Goal: Task Accomplishment & Management: Complete application form

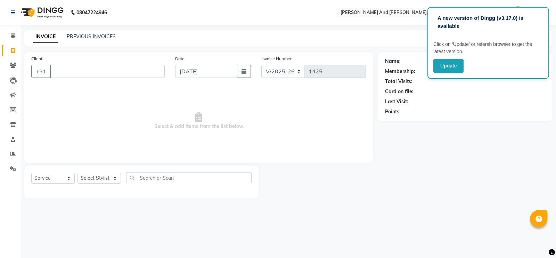
select select "4907"
select select "service"
click at [470, 173] on div "Name: Membership: Total Visits: Card on file: Last Visit: Points:" at bounding box center [468, 125] width 180 height 146
click at [86, 37] on link "PREVIOUS INVOICES" at bounding box center [91, 36] width 49 height 6
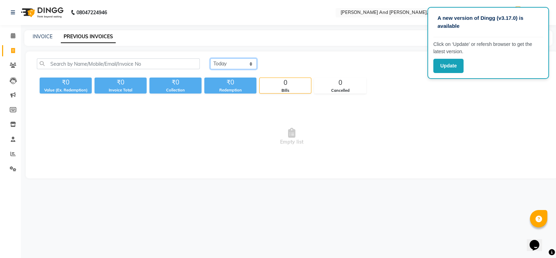
click at [249, 61] on select "[DATE] [DATE] Custom Range" at bounding box center [233, 63] width 47 height 11
select select "range"
click at [210, 58] on select "[DATE] [DATE] Custom Range" at bounding box center [233, 63] width 47 height 11
click at [283, 65] on input "[DATE]" at bounding box center [290, 64] width 49 height 10
select select "9"
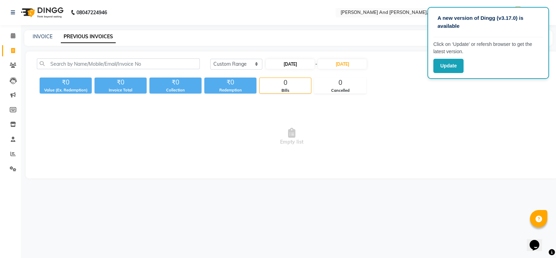
select select "2025"
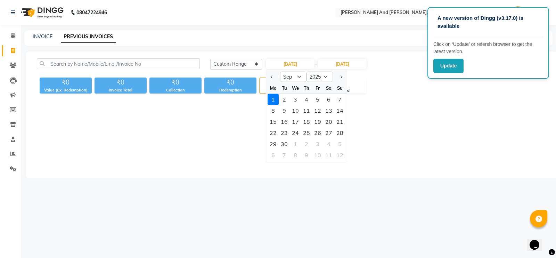
click at [138, 190] on div "A new version of Dingg (v3.17.0) is available Click on ‘Update’ or refersh brow…" at bounding box center [278, 129] width 556 height 258
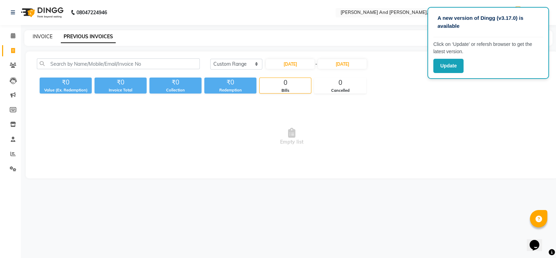
click at [39, 37] on link "INVOICE" at bounding box center [43, 36] width 20 height 6
select select "service"
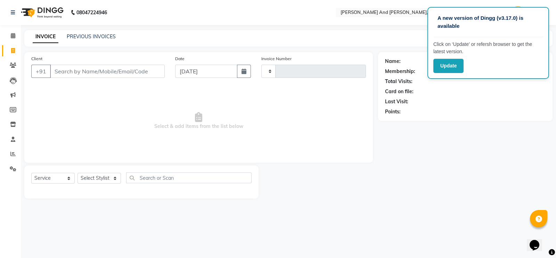
type input "1425"
select select "4907"
click at [83, 35] on link "PREVIOUS INVOICES" at bounding box center [91, 36] width 49 height 6
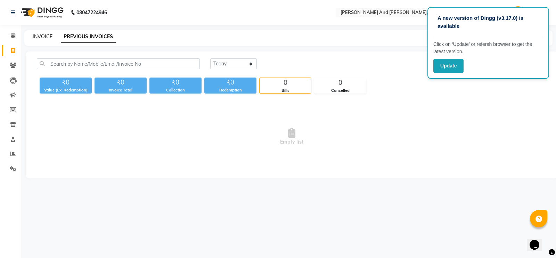
click at [41, 39] on link "INVOICE" at bounding box center [43, 36] width 20 height 6
select select "service"
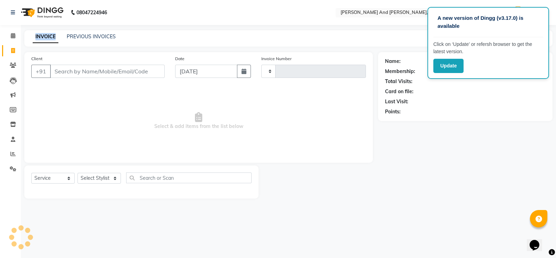
type input "1425"
click at [41, 39] on link "INVOICE" at bounding box center [46, 37] width 26 height 13
select select "4907"
click at [82, 39] on link "PREVIOUS INVOICES" at bounding box center [91, 36] width 49 height 6
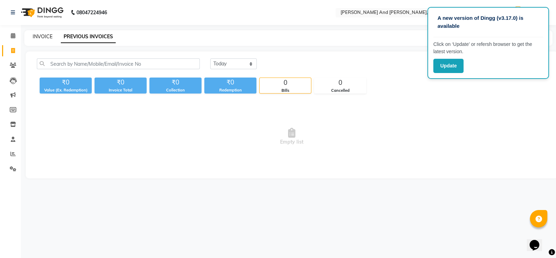
click at [43, 36] on link "INVOICE" at bounding box center [43, 36] width 20 height 6
select select "service"
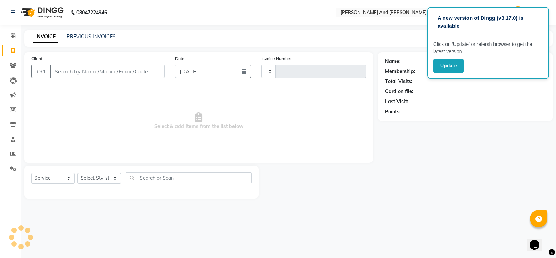
type input "1425"
select select "4907"
click at [73, 34] on link "PREVIOUS INVOICES" at bounding box center [91, 36] width 49 height 6
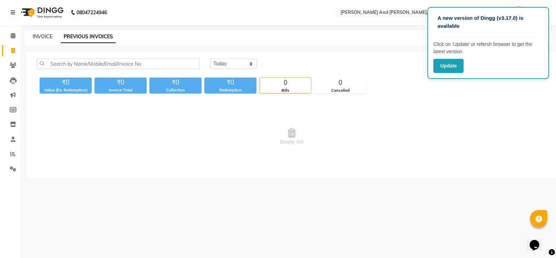
click at [45, 35] on link "INVOICE" at bounding box center [43, 36] width 20 height 6
select select "service"
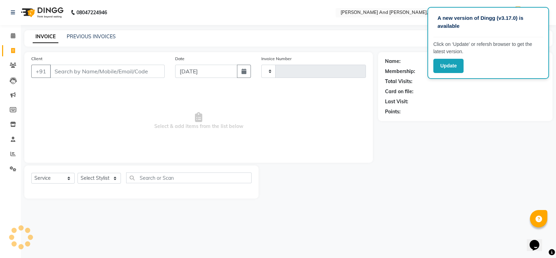
type input "1425"
select select "4907"
click at [73, 35] on link "PREVIOUS INVOICES" at bounding box center [91, 36] width 49 height 6
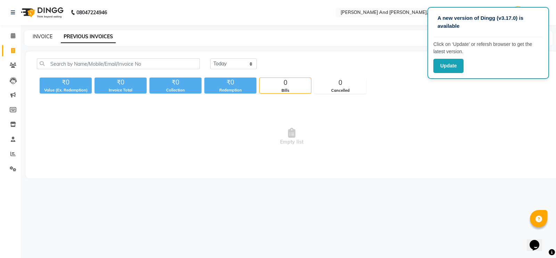
click at [44, 39] on link "INVOICE" at bounding box center [43, 36] width 20 height 6
select select "service"
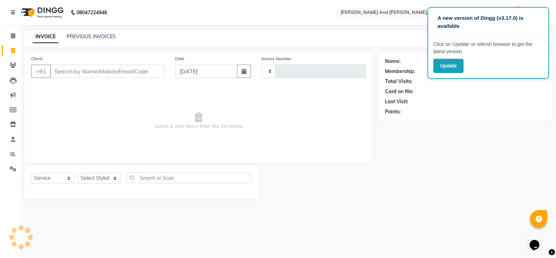
type input "1425"
select select "4907"
click at [73, 38] on link "PREVIOUS INVOICES" at bounding box center [91, 36] width 49 height 6
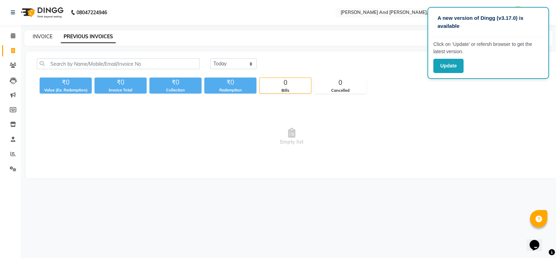
click at [47, 39] on link "INVOICE" at bounding box center [43, 36] width 20 height 6
select select "service"
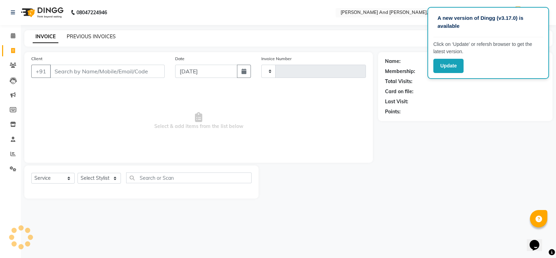
type input "1425"
select select "4907"
click at [80, 37] on link "PREVIOUS INVOICES" at bounding box center [91, 36] width 49 height 6
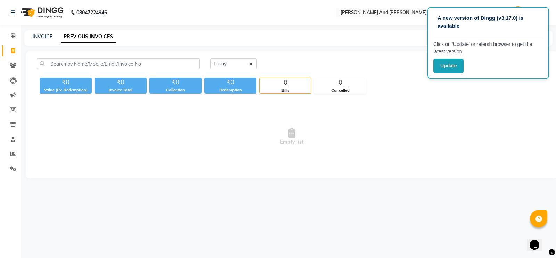
click at [52, 37] on div "INVOICE PREVIOUS INVOICES" at bounding box center [284, 36] width 520 height 7
click at [44, 37] on link "INVOICE" at bounding box center [43, 36] width 20 height 6
select select "service"
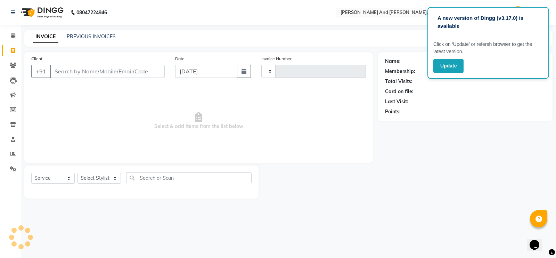
type input "1425"
select select "4907"
click at [68, 34] on link "PREVIOUS INVOICES" at bounding box center [91, 36] width 49 height 6
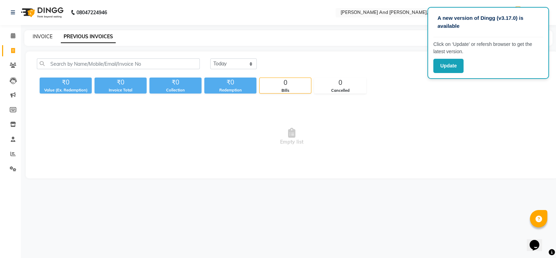
click at [38, 38] on link "INVOICE" at bounding box center [43, 36] width 20 height 6
select select "service"
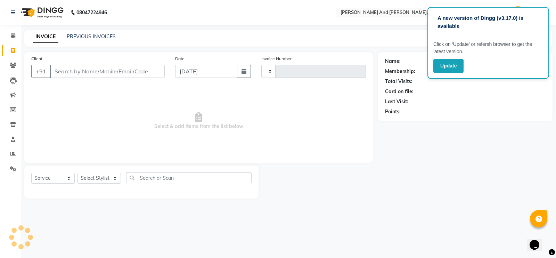
type input "1425"
select select "4907"
click at [69, 39] on link "PREVIOUS INVOICES" at bounding box center [91, 36] width 49 height 6
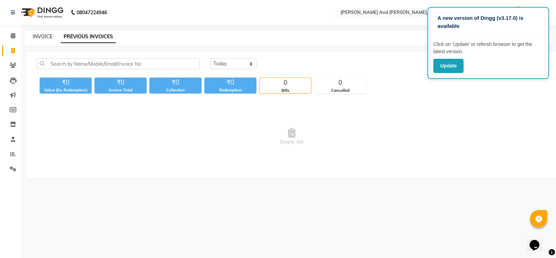
click at [47, 39] on link "INVOICE" at bounding box center [43, 36] width 20 height 6
select select "service"
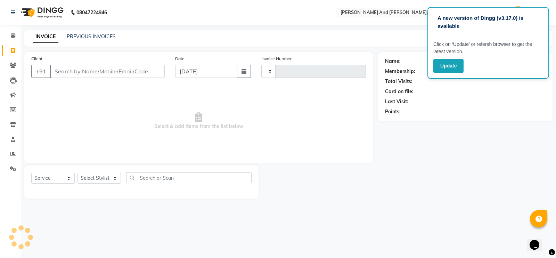
type input "1425"
select select "4907"
click at [80, 34] on link "PREVIOUS INVOICES" at bounding box center [91, 36] width 49 height 6
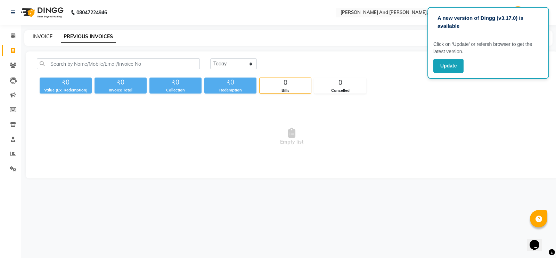
click at [45, 38] on link "INVOICE" at bounding box center [43, 36] width 20 height 6
select select "service"
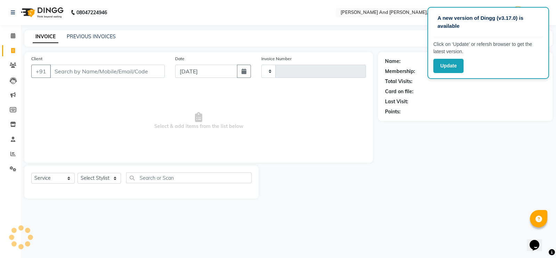
type input "1425"
select select "4907"
click at [78, 34] on link "PREVIOUS INVOICES" at bounding box center [91, 36] width 49 height 6
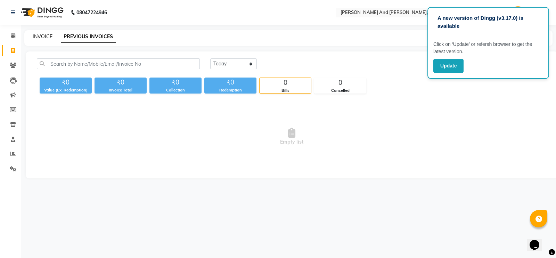
click at [43, 37] on link "INVOICE" at bounding box center [43, 36] width 20 height 6
select select "service"
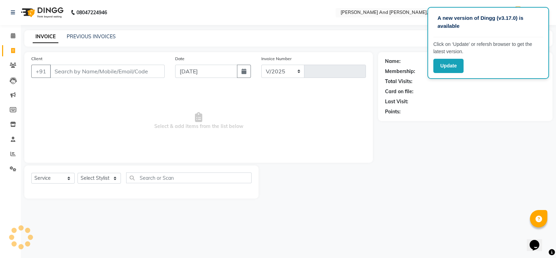
select select "4907"
type input "1425"
click at [73, 37] on link "PREVIOUS INVOICES" at bounding box center [91, 36] width 49 height 6
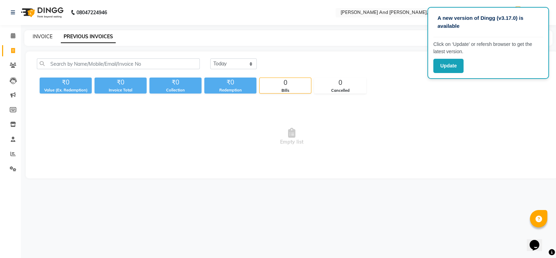
click at [46, 36] on link "INVOICE" at bounding box center [43, 36] width 20 height 6
select select "service"
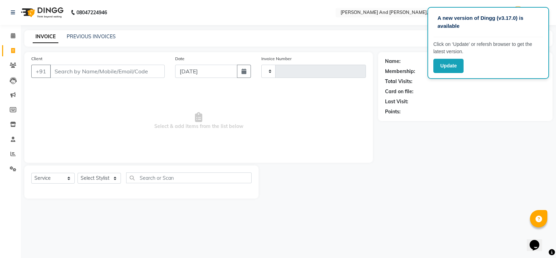
type input "1425"
select select "4907"
click at [71, 35] on link "PREVIOUS INVOICES" at bounding box center [91, 36] width 49 height 6
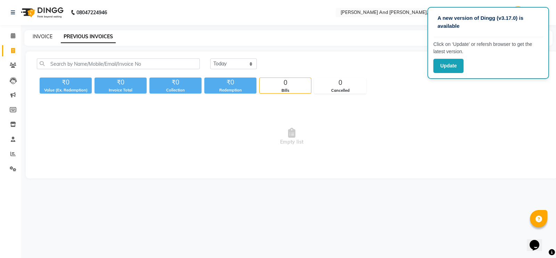
click at [48, 36] on link "INVOICE" at bounding box center [43, 36] width 20 height 6
select select "service"
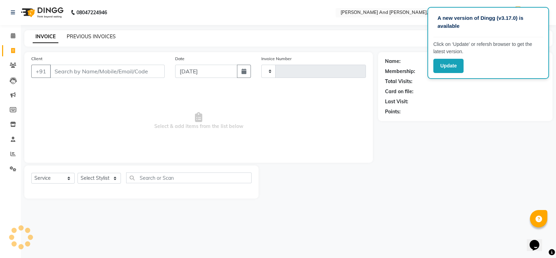
type input "1425"
select select "4907"
click at [80, 36] on link "PREVIOUS INVOICES" at bounding box center [91, 36] width 49 height 6
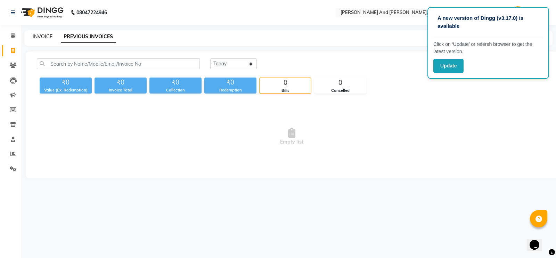
click at [49, 38] on link "INVOICE" at bounding box center [43, 36] width 20 height 6
select select "4907"
select select "service"
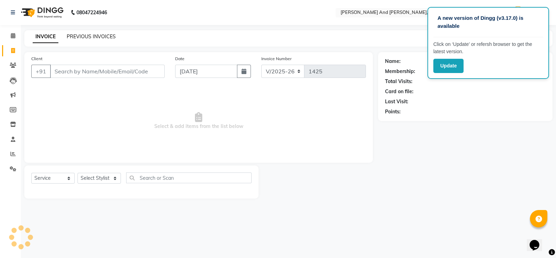
click at [74, 38] on link "PREVIOUS INVOICES" at bounding box center [91, 36] width 49 height 6
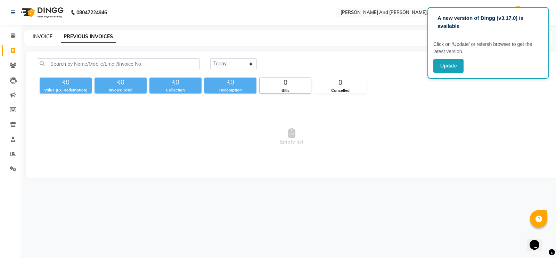
click at [49, 36] on link "INVOICE" at bounding box center [43, 36] width 20 height 6
select select "service"
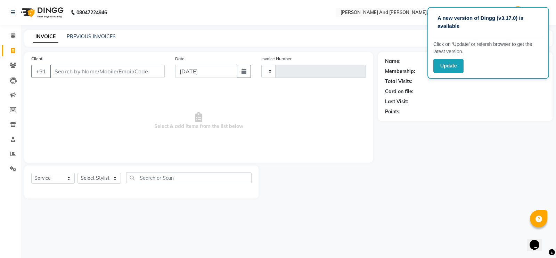
type input "1425"
select select "4907"
click at [430, 185] on div "Name: Membership: Total Visits: Card on file: Last Visit: Points:" at bounding box center [468, 125] width 180 height 146
click at [295, 145] on span "Select & add items from the list below" at bounding box center [198, 121] width 335 height 70
click at [425, 145] on div "Name: Membership: Total Visits: Card on file: Last Visit: Points:" at bounding box center [468, 125] width 180 height 146
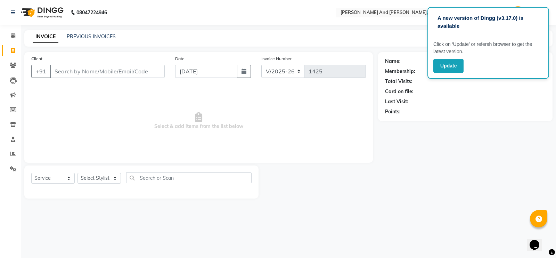
click at [425, 145] on div "Name: Membership: Total Visits: Card on file: Last Visit: Points:" at bounding box center [468, 125] width 180 height 146
click at [429, 174] on div "Name: Membership: Total Visits: Card on file: Last Visit: Points:" at bounding box center [468, 125] width 180 height 146
click at [120, 176] on select "Select Stylist [PERSON_NAME] [PERSON_NAME] Sanib [PERSON_NAME] [PERSON_NAME] [P…" at bounding box center [99, 178] width 43 height 11
select select "40717"
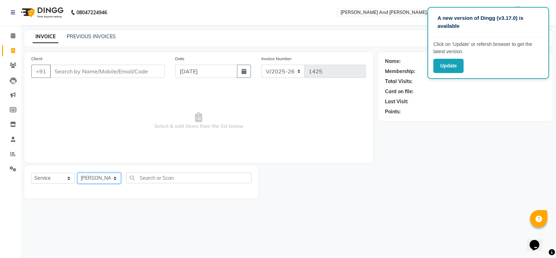
click at [78, 173] on select "Select Stylist [PERSON_NAME] [PERSON_NAME] Sanib [PERSON_NAME] [PERSON_NAME] [P…" at bounding box center [99, 178] width 43 height 11
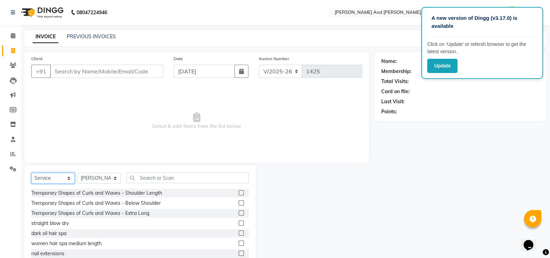
click at [68, 176] on select "Select Service Product Membership Package Voucher Prepaid Gift Card" at bounding box center [52, 178] width 43 height 11
select select "product"
click at [31, 173] on select "Select Service Product Membership Package Voucher Prepaid Gift Card" at bounding box center [52, 178] width 43 height 11
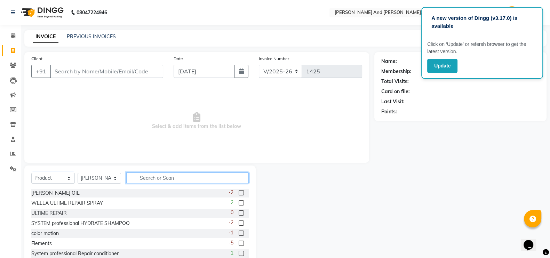
click at [139, 180] on input "text" at bounding box center [187, 177] width 122 height 11
type input "s"
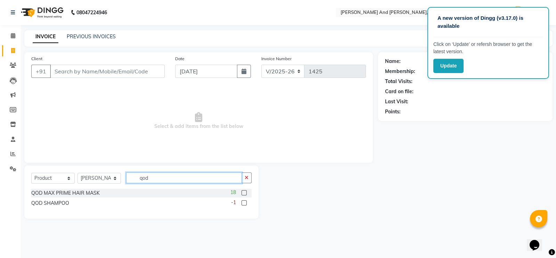
type input "qod"
click at [244, 203] on label at bounding box center [244, 202] width 5 height 5
click at [244, 203] on input "checkbox" at bounding box center [244, 203] width 5 height 5
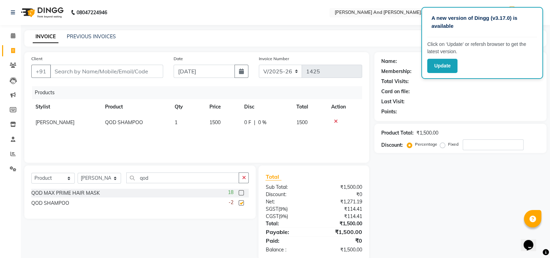
checkbox input "false"
click at [227, 120] on td "1500" at bounding box center [222, 123] width 35 height 16
select select "40717"
click at [233, 120] on input "1500" at bounding box center [222, 124] width 26 height 11
type input "1"
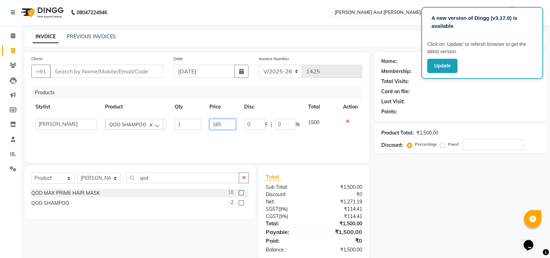
type input "1650"
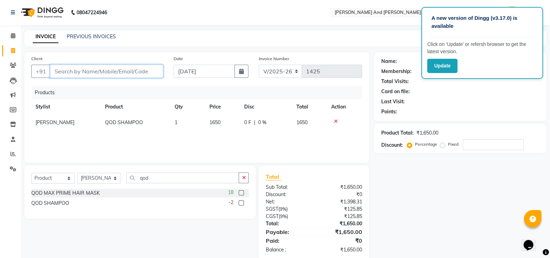
click at [117, 66] on input "Client" at bounding box center [106, 71] width 113 height 13
click at [116, 66] on input "Client" at bounding box center [106, 71] width 113 height 13
type input "9"
type input "0"
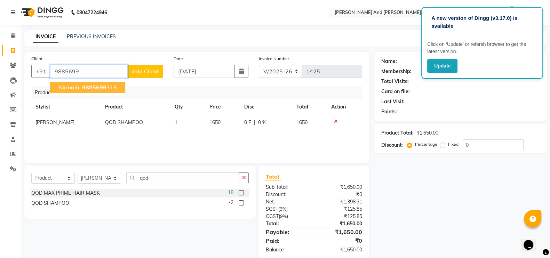
click at [101, 86] on span "9885699" at bounding box center [94, 87] width 24 height 7
type input "9885699318"
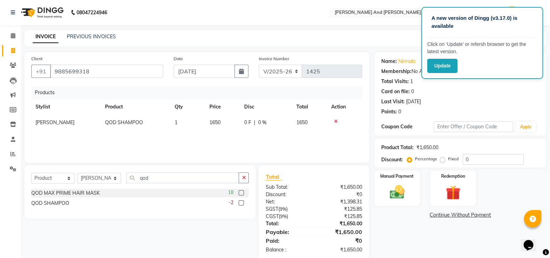
scroll to position [13, 0]
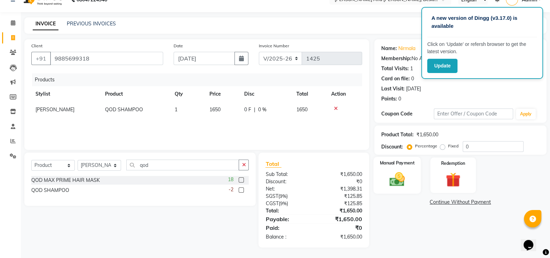
click at [396, 175] on img at bounding box center [396, 178] width 25 height 17
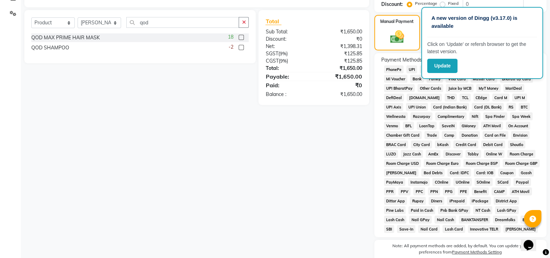
scroll to position [156, 0]
click at [282, 181] on div "Client [PHONE_NUMBER] Date [DATE] Invoice Number V/2025 V/[PHONE_NUMBER] Produc…" at bounding box center [196, 86] width 355 height 381
click at [305, 185] on div "Client [PHONE_NUMBER] Date [DATE] Invoice Number V/2025 V/[PHONE_NUMBER] Produc…" at bounding box center [196, 86] width 355 height 381
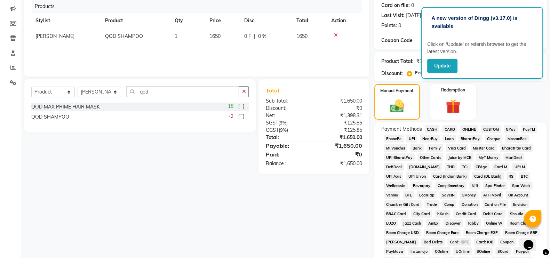
scroll to position [81, 0]
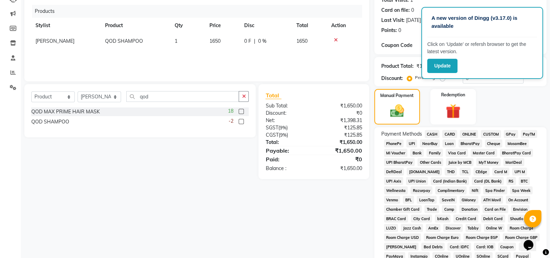
click at [511, 132] on span "GPay" at bounding box center [510, 134] width 14 height 8
click at [497, 164] on span "MyT Money" at bounding box center [488, 162] width 24 height 8
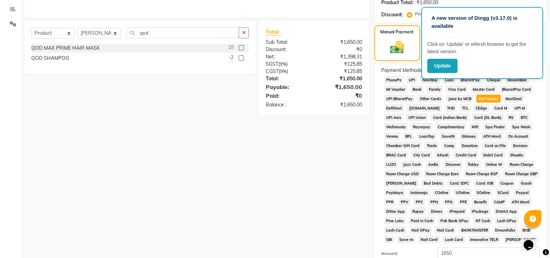
scroll to position [152, 0]
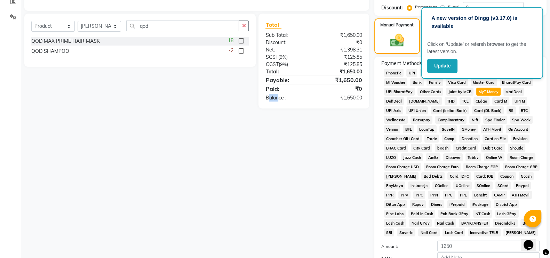
drag, startPoint x: 277, startPoint y: 161, endPoint x: 267, endPoint y: 216, distance: 55.8
click at [267, 216] on div "Client [PHONE_NUMBER] Date [DATE] Invoice Number V/2025 V/[PHONE_NUMBER] Produc…" at bounding box center [196, 109] width 355 height 418
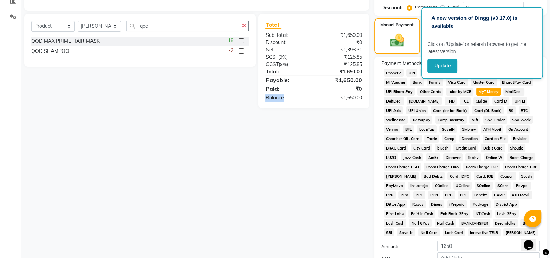
click at [283, 206] on div "Client [PHONE_NUMBER] Date [DATE] Invoice Number V/2025 V/[PHONE_NUMBER] Produc…" at bounding box center [196, 109] width 355 height 418
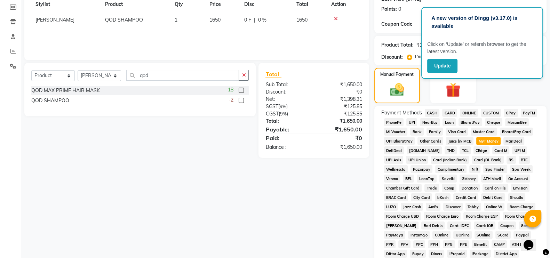
scroll to position [101, 0]
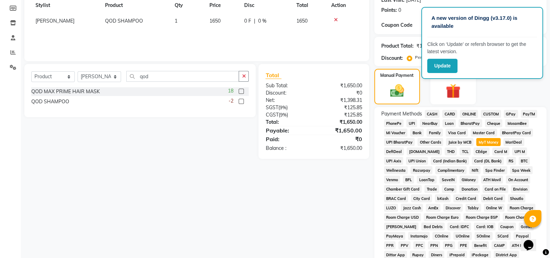
click at [507, 112] on span "GPay" at bounding box center [510, 114] width 14 height 8
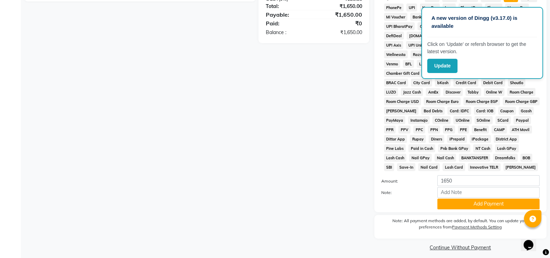
scroll to position [225, 0]
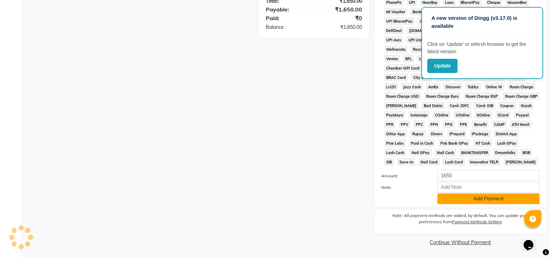
click at [449, 195] on button "Add Payment" at bounding box center [488, 198] width 102 height 11
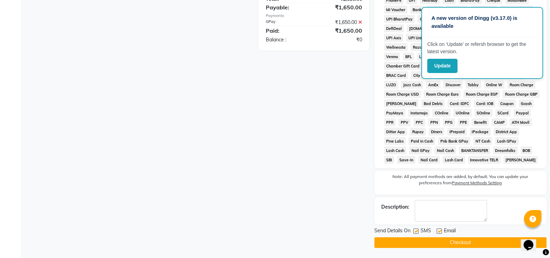
scroll to position [226, 0]
click at [431, 241] on button "Checkout" at bounding box center [460, 242] width 172 height 11
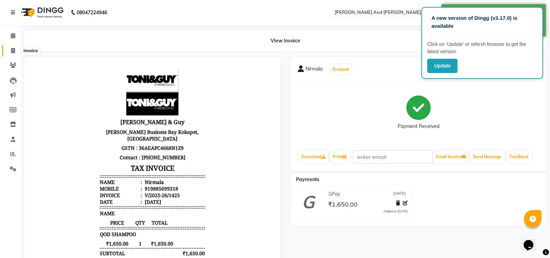
click at [14, 50] on icon at bounding box center [13, 50] width 4 height 5
select select "service"
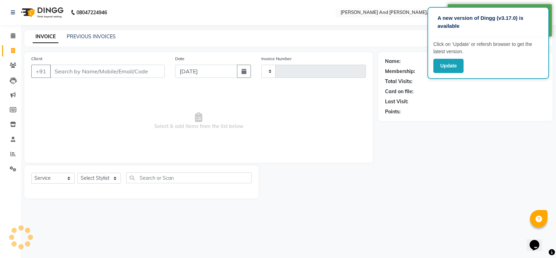
type input "1426"
select select "4907"
click at [118, 179] on select "Select Stylist [PERSON_NAME] [PERSON_NAME] Sanib [PERSON_NAME] [PERSON_NAME] [P…" at bounding box center [99, 178] width 43 height 11
select select "85568"
click at [78, 173] on select "Select Stylist [PERSON_NAME] [PERSON_NAME] Sanib [PERSON_NAME] [PERSON_NAME] [P…" at bounding box center [99, 178] width 43 height 11
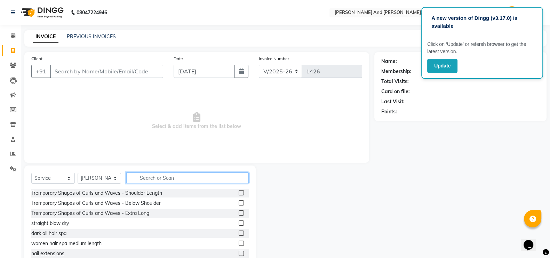
click at [142, 178] on input "text" at bounding box center [187, 177] width 122 height 11
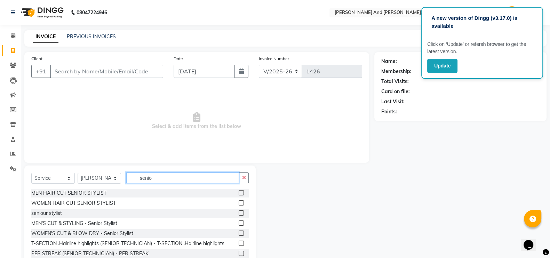
type input "senio"
click at [238, 191] on label at bounding box center [240, 192] width 5 height 5
click at [238, 191] on input "checkbox" at bounding box center [240, 193] width 5 height 5
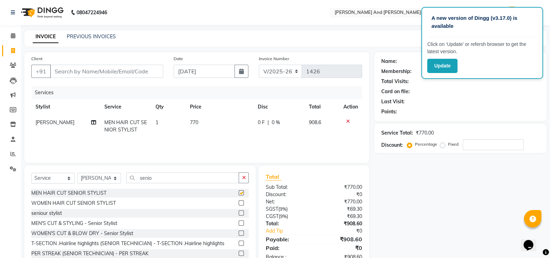
checkbox input "false"
click at [168, 175] on input "senio" at bounding box center [182, 177] width 113 height 11
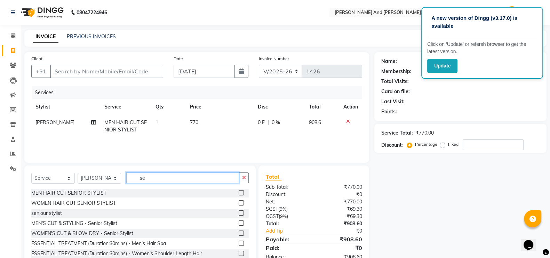
type input "s"
type input "beard"
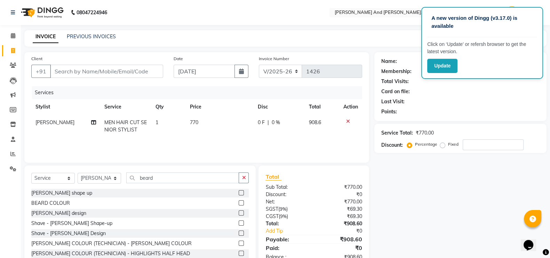
click at [238, 194] on label at bounding box center [240, 192] width 5 height 5
click at [238, 194] on input "checkbox" at bounding box center [240, 193] width 5 height 5
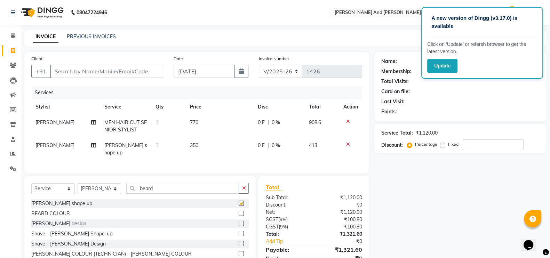
checkbox input "false"
click at [158, 184] on input "beard" at bounding box center [182, 188] width 113 height 11
type input "b"
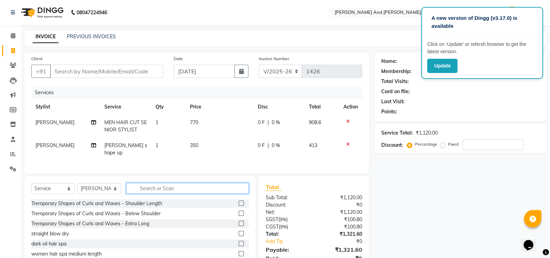
type input "i"
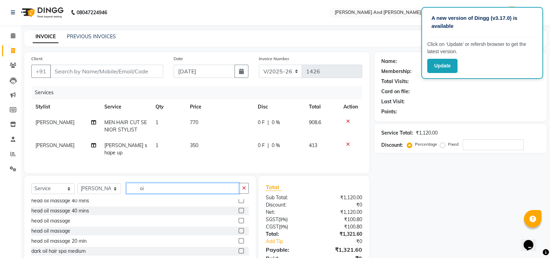
scroll to position [33, 0]
type input "oi"
click at [238, 221] on label at bounding box center [240, 220] width 5 height 5
click at [238, 221] on input "checkbox" at bounding box center [240, 220] width 5 height 5
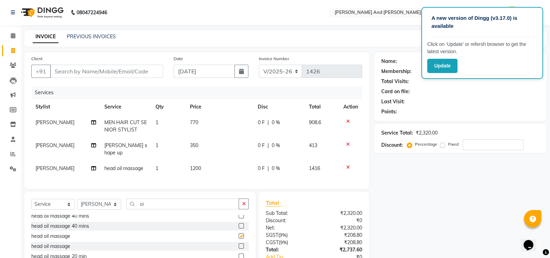
checkbox input "false"
click at [214, 161] on td "1200" at bounding box center [220, 169] width 68 height 16
select select "85568"
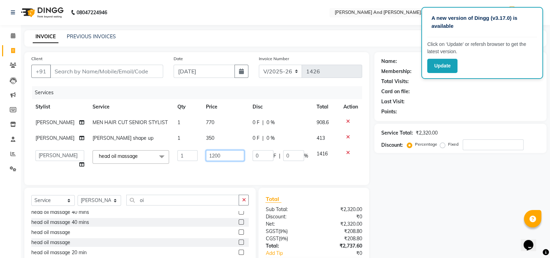
click at [217, 156] on input "1200" at bounding box center [225, 155] width 38 height 11
type input "1"
type input "600"
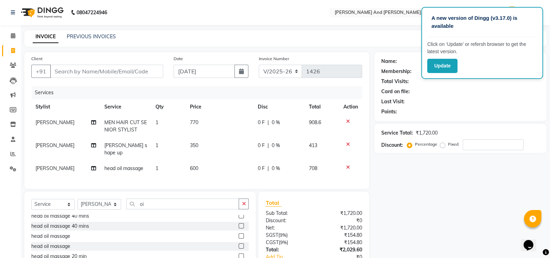
click at [221, 171] on div "Services Stylist Service Qty Price Disc Total Action [PERSON_NAME] MEN HAIR CUT…" at bounding box center [196, 134] width 331 height 96
click at [64, 68] on input "Client" at bounding box center [106, 71] width 113 height 13
type input "9"
type input "0"
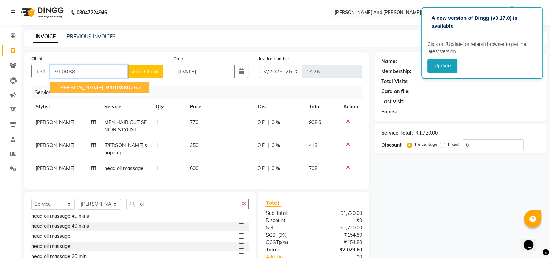
click at [68, 88] on span "[PERSON_NAME]" at bounding box center [80, 87] width 45 height 7
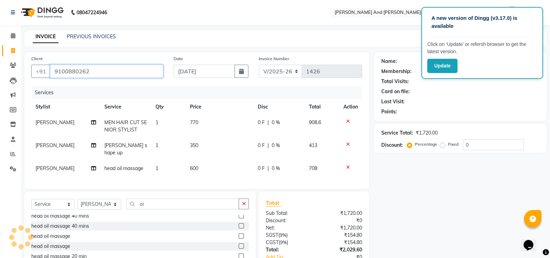
type input "9100880262"
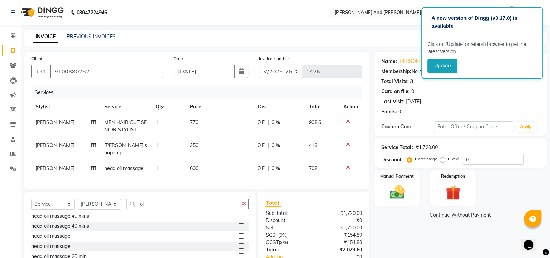
click at [277, 126] on span "0 %" at bounding box center [275, 122] width 8 height 7
select select "85568"
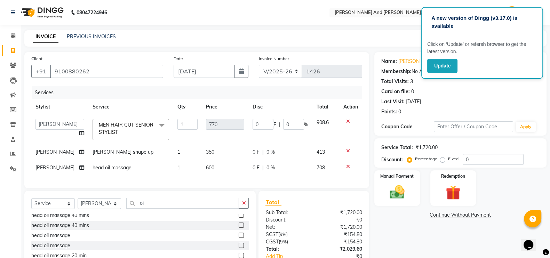
click at [279, 124] on div "0 F | 0 %" at bounding box center [280, 124] width 56 height 11
click at [283, 123] on input "0" at bounding box center [293, 124] width 21 height 11
type input "20"
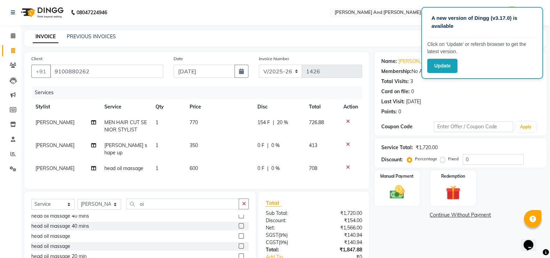
click at [255, 152] on td "0 F | 0 %" at bounding box center [278, 149] width 51 height 23
select select "85568"
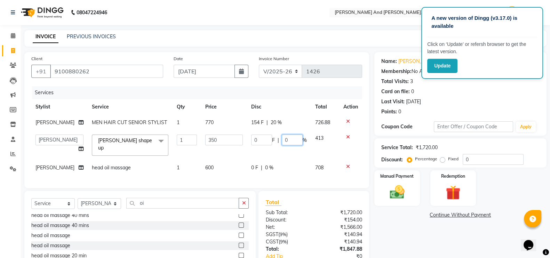
click at [286, 141] on input "0" at bounding box center [292, 140] width 21 height 11
type input "15"
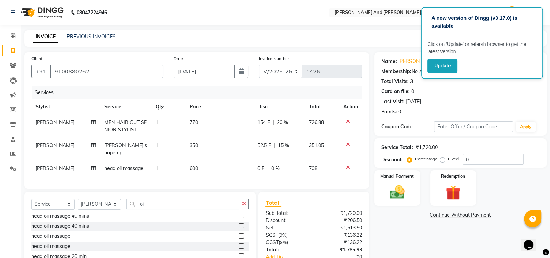
click at [265, 168] on td "0 F | 0 %" at bounding box center [278, 169] width 51 height 16
select select "85568"
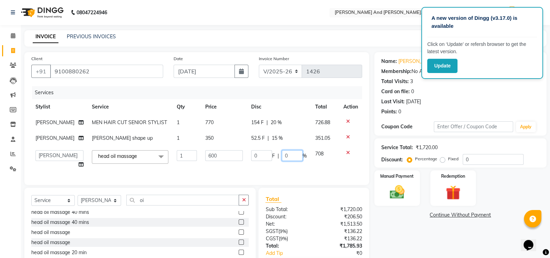
click at [282, 155] on input "0" at bounding box center [292, 155] width 21 height 11
type input "10"
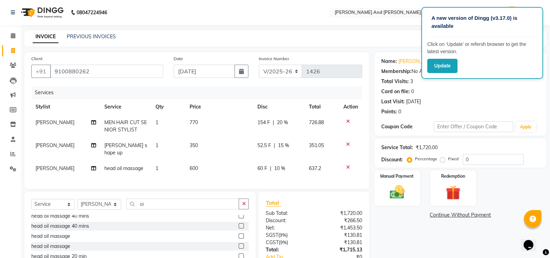
click at [398, 234] on div "Name: [PERSON_NAME] Membership: No Active Membership Total Visits: 3 Card on fi…" at bounding box center [462, 173] width 177 height 242
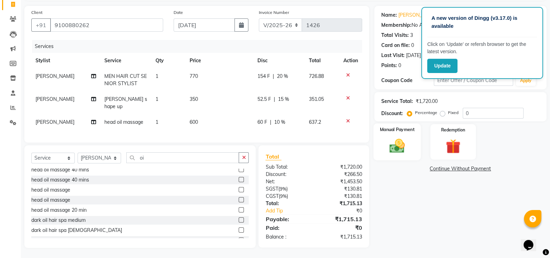
click at [403, 143] on img at bounding box center [396, 145] width 25 height 17
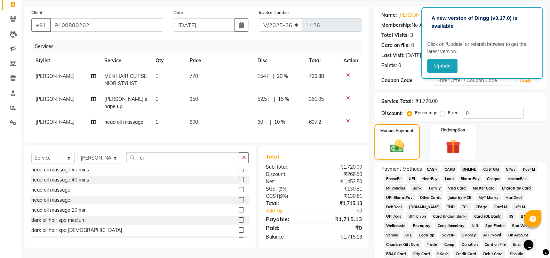
click at [512, 170] on span "GPay" at bounding box center [510, 169] width 14 height 8
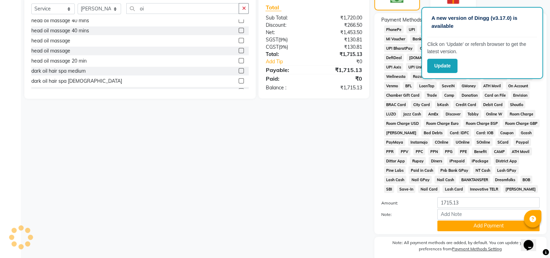
scroll to position [225, 0]
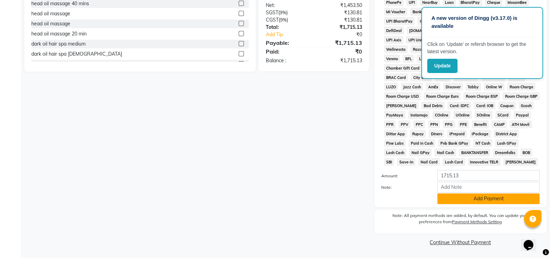
click at [476, 198] on button "Add Payment" at bounding box center [488, 198] width 102 height 11
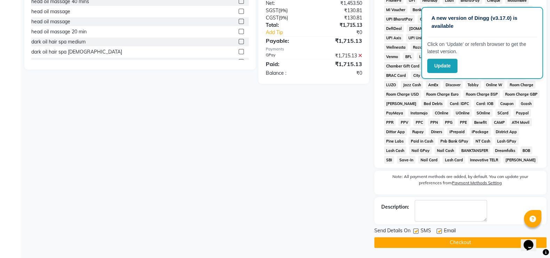
click at [452, 241] on button "Checkout" at bounding box center [460, 242] width 172 height 11
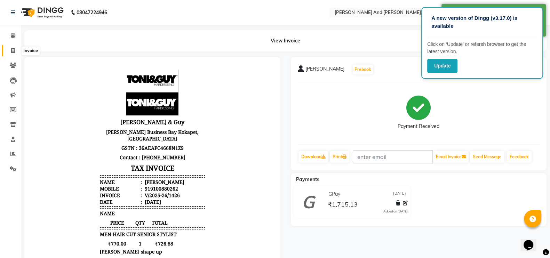
click at [12, 51] on icon at bounding box center [13, 50] width 4 height 5
select select "service"
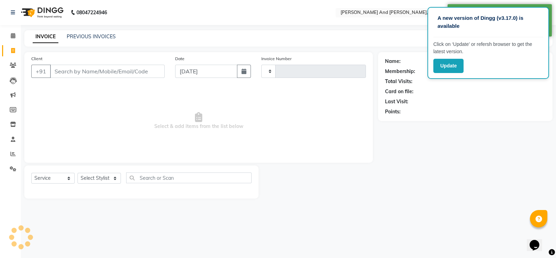
type input "1427"
select select "4907"
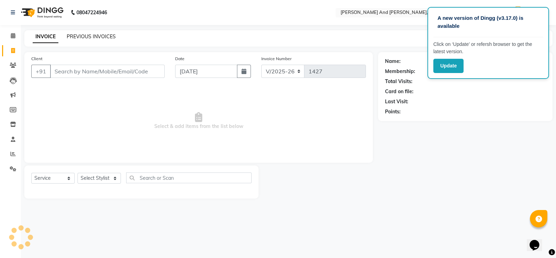
click at [95, 38] on link "PREVIOUS INVOICES" at bounding box center [91, 36] width 49 height 6
